Goal: Transaction & Acquisition: Subscribe to service/newsletter

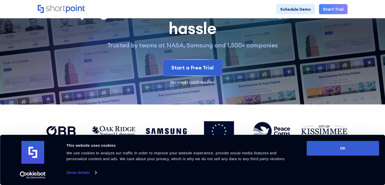
scroll to position [48, 0]
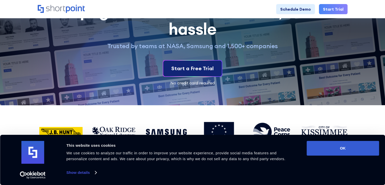
click at [189, 67] on div "Start a Free Trial" at bounding box center [192, 69] width 42 height 8
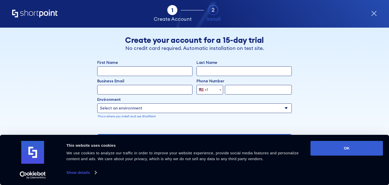
click at [340, 140] on div "Consent Details [#IABV2SETTINGS#] About This website uses cookies We use cookie…" at bounding box center [194, 160] width 389 height 50
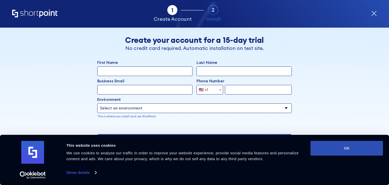
click at [340, 150] on button "OK" at bounding box center [346, 148] width 72 height 15
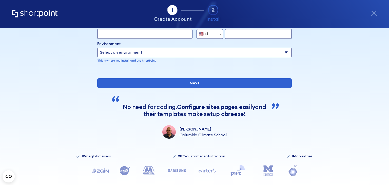
scroll to position [81, 0]
